Goal: Task Accomplishment & Management: Manage account settings

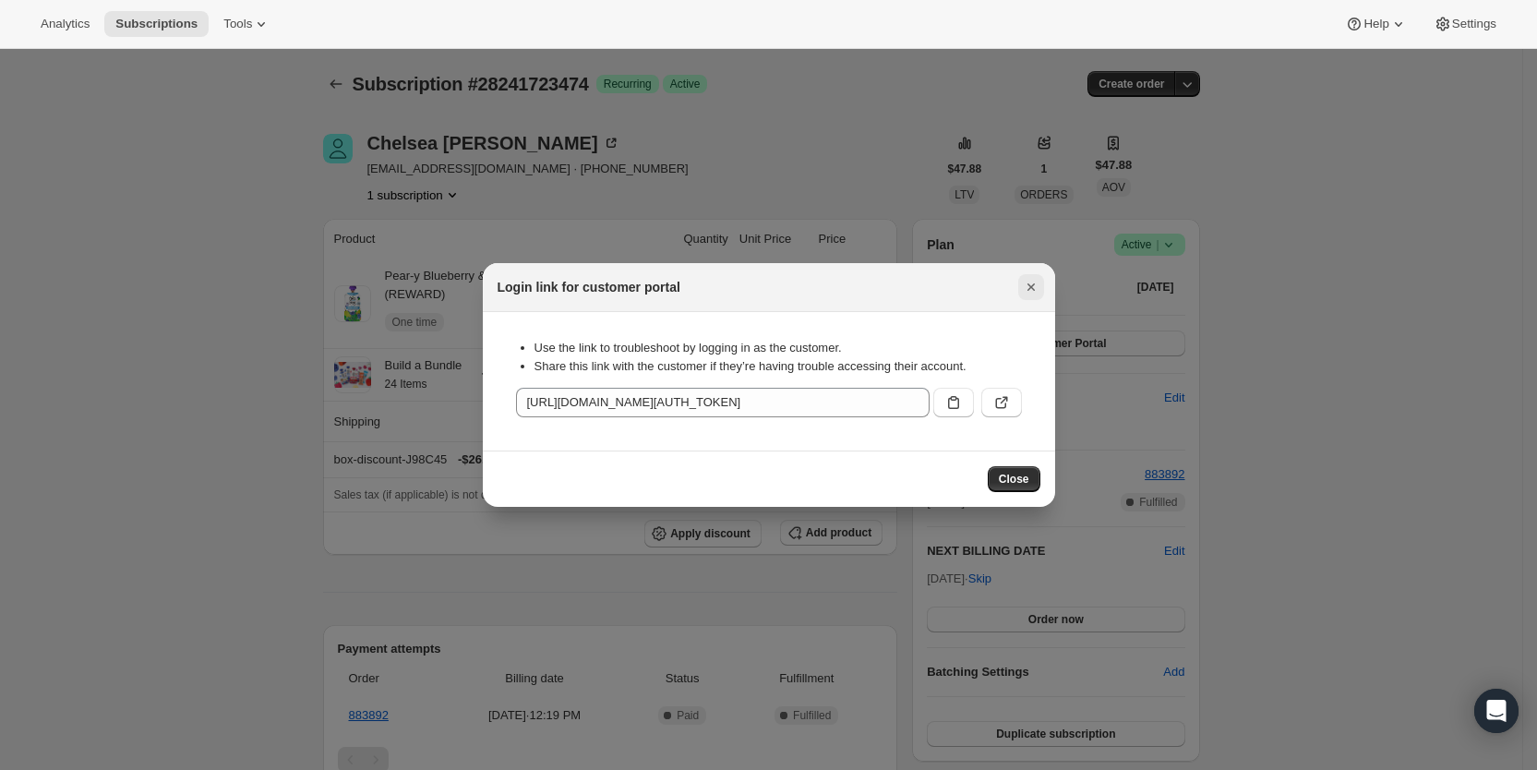
click at [1030, 284] on icon "Close" at bounding box center [1031, 287] width 18 height 18
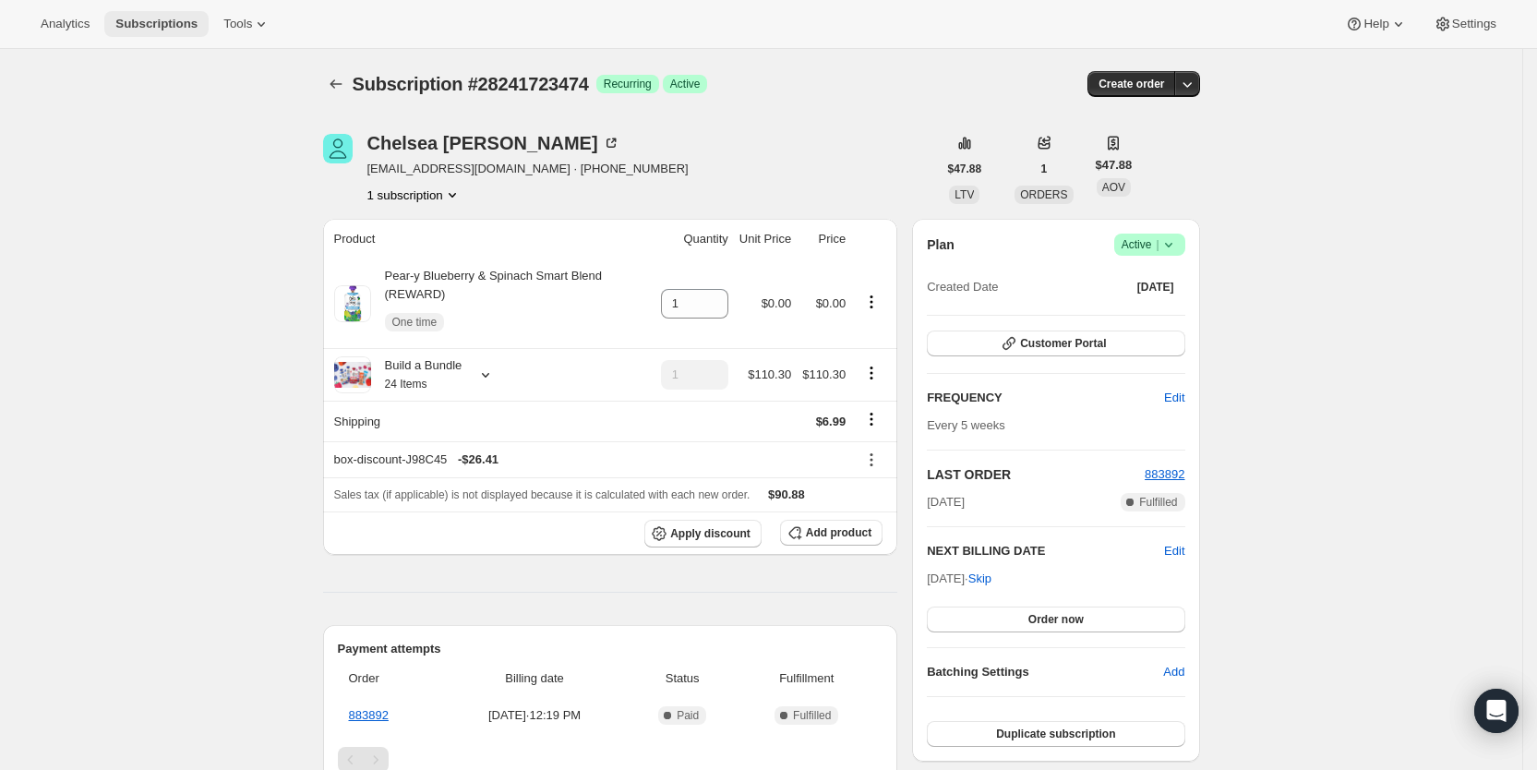
click at [161, 24] on span "Subscriptions" at bounding box center [156, 24] width 82 height 15
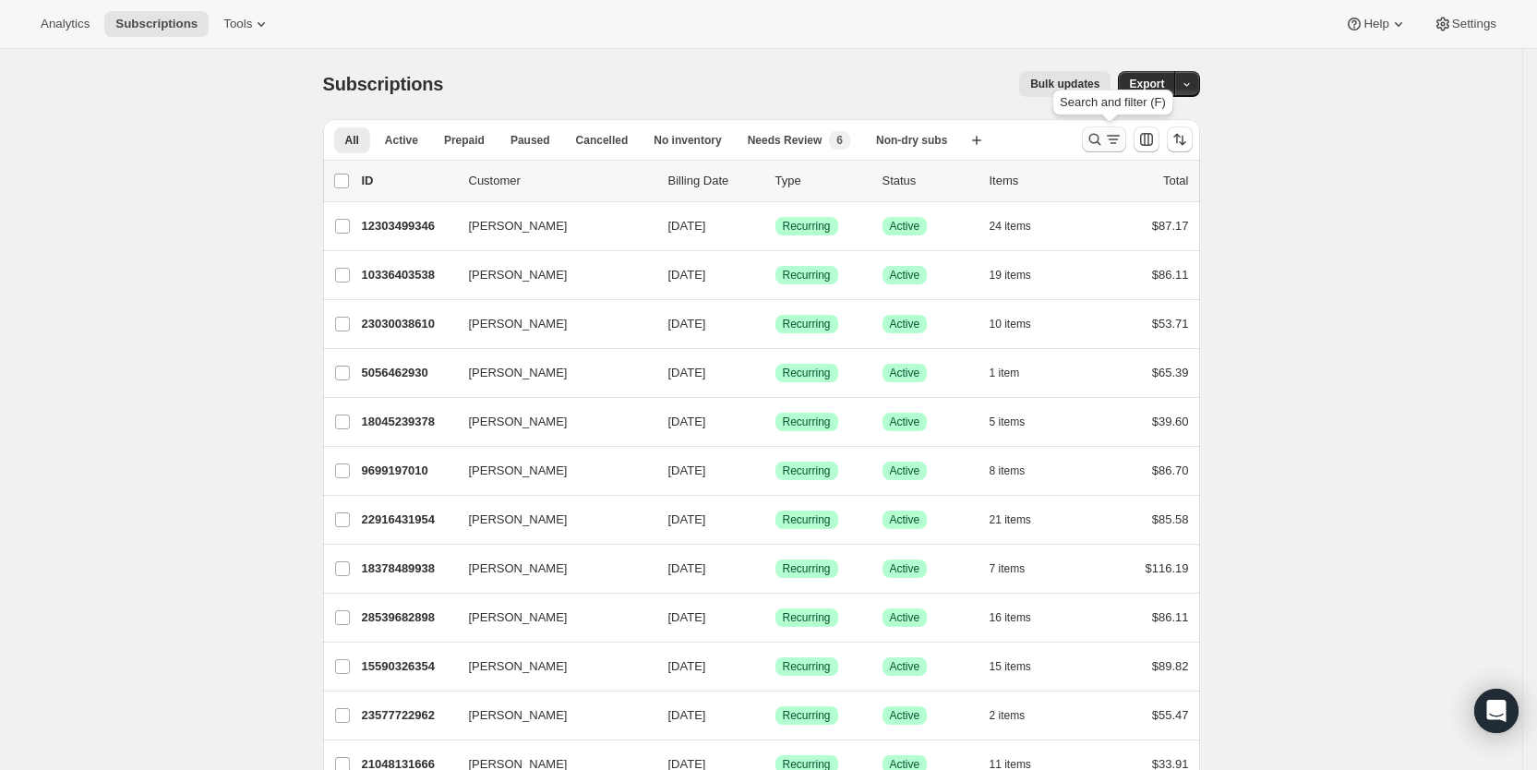
click at [1114, 133] on icon "Search and filter results" at bounding box center [1113, 139] width 18 height 18
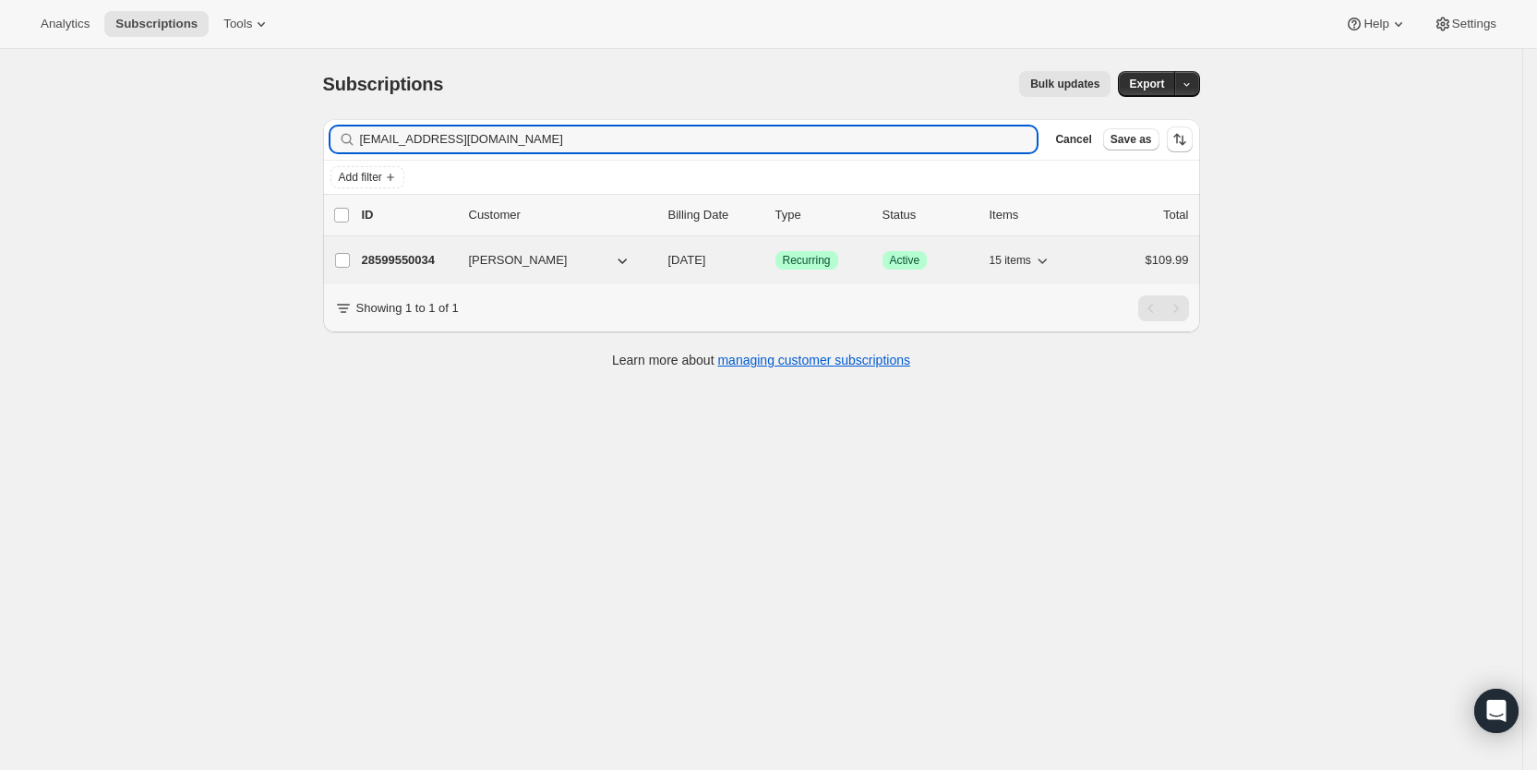
type input "[EMAIL_ADDRESS][DOMAIN_NAME]"
click at [706, 259] on span "[DATE]" at bounding box center [688, 260] width 38 height 14
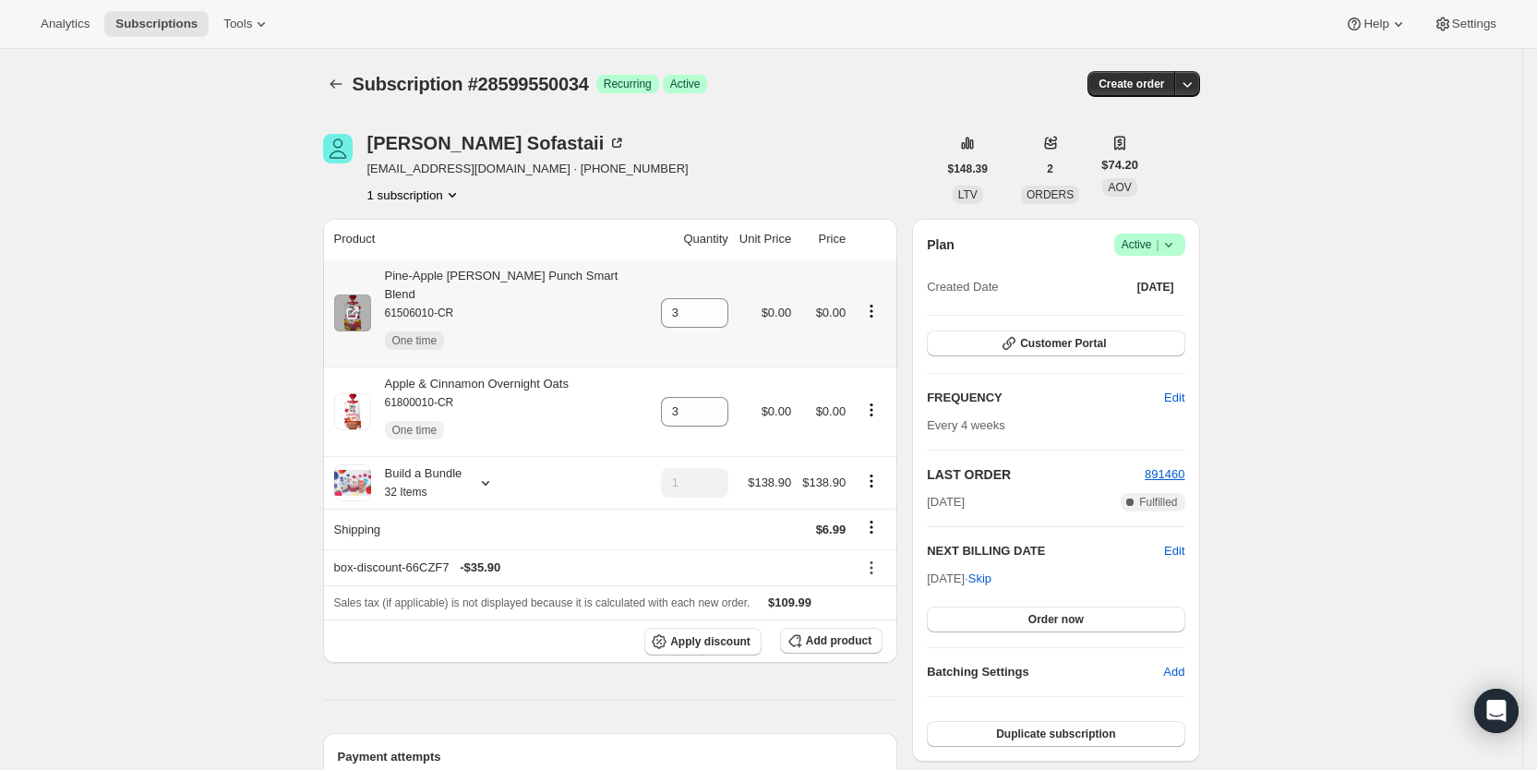
click at [868, 302] on icon "Product actions" at bounding box center [871, 311] width 18 height 18
click at [860, 405] on span "Remove" at bounding box center [870, 401] width 113 height 18
type input "0"
click at [875, 401] on icon "Product actions" at bounding box center [871, 410] width 18 height 18
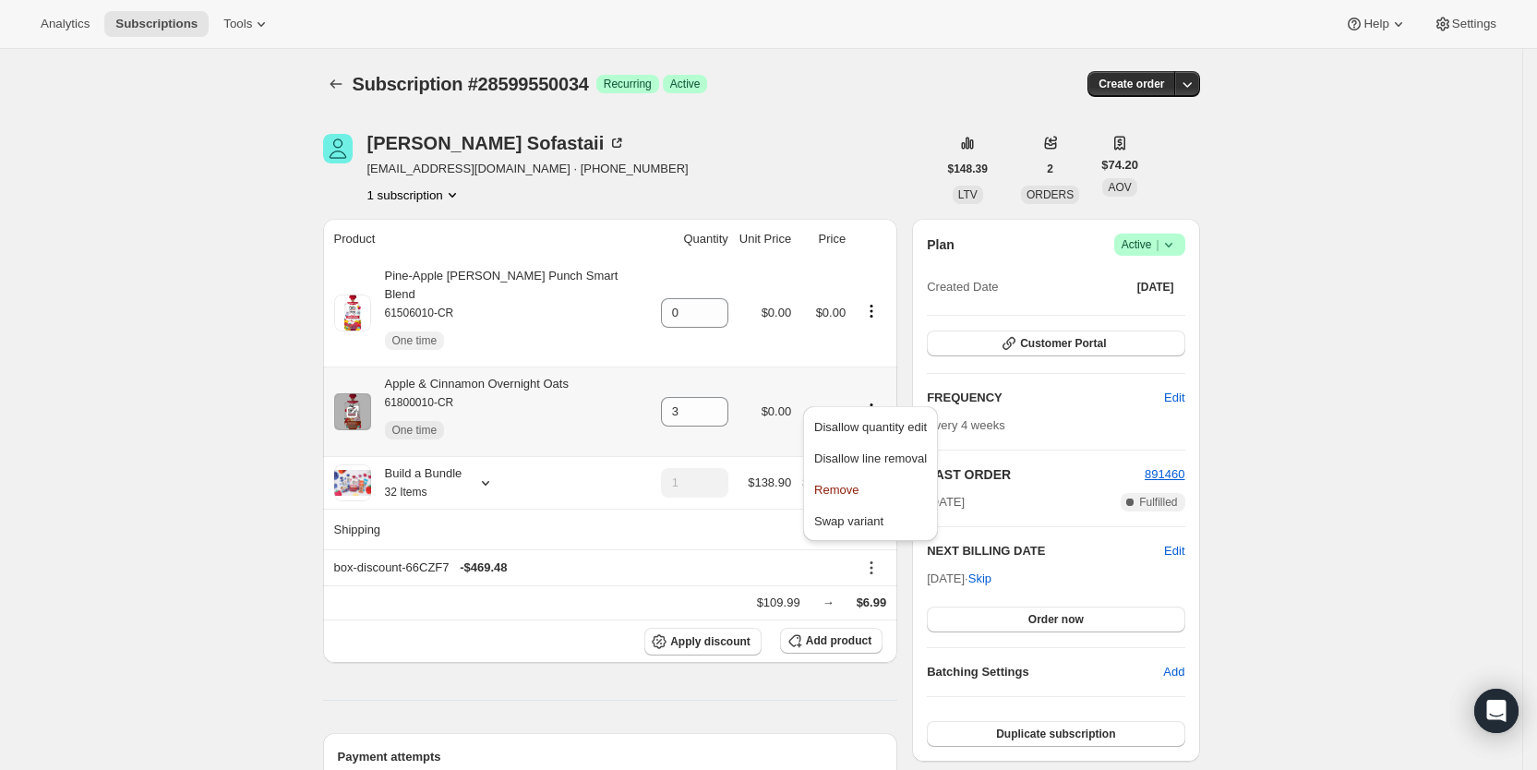
drag, startPoint x: 850, startPoint y: 495, endPoint x: 838, endPoint y: 436, distance: 60.3
click at [850, 491] on span "Remove" at bounding box center [836, 490] width 44 height 14
type input "0"
click at [863, 142] on div "[PERSON_NAME] [EMAIL_ADDRESS][DOMAIN_NAME] · [PHONE_NUMBER] 1 subscription" at bounding box center [630, 169] width 614 height 70
